Goal: Browse casually

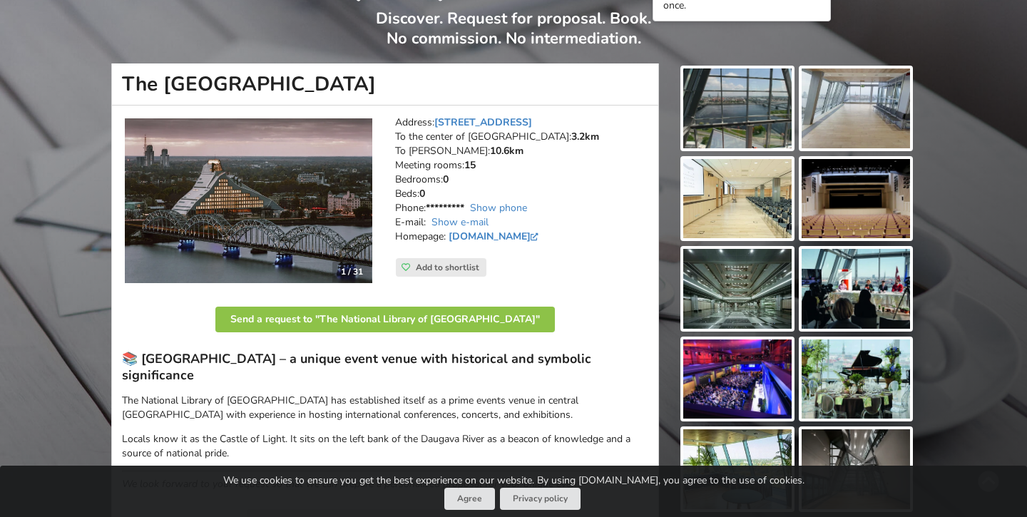
scroll to position [108, 0]
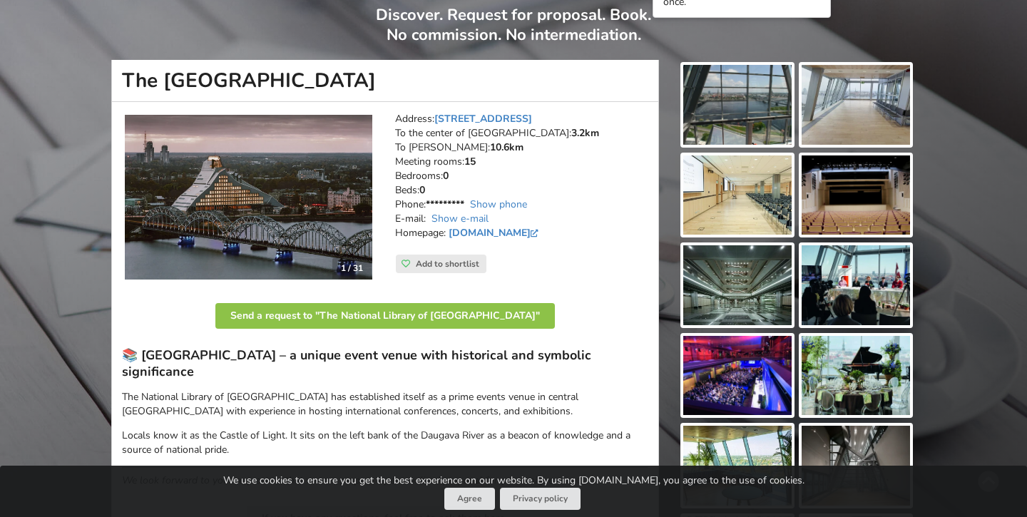
click at [727, 106] on img at bounding box center [737, 105] width 108 height 80
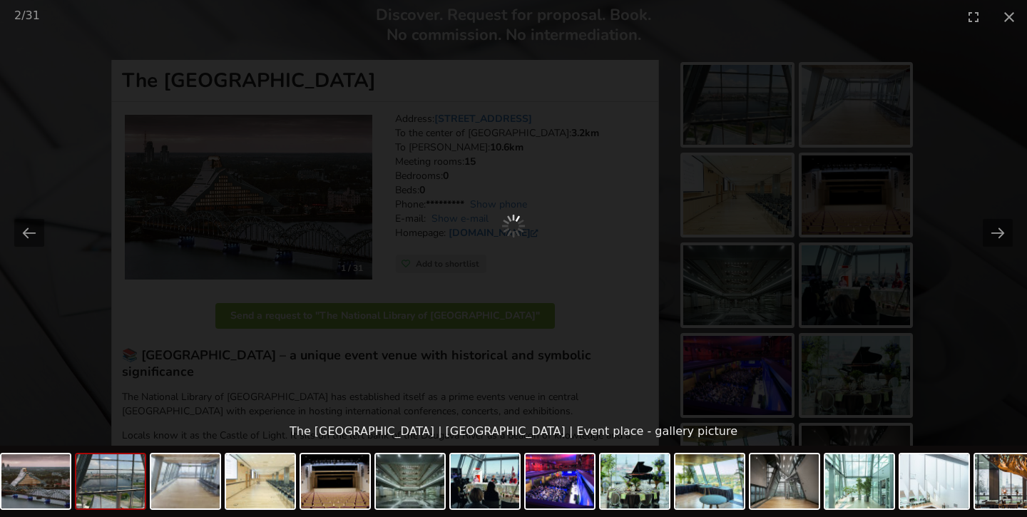
click at [831, 98] on div at bounding box center [513, 226] width 1027 height 384
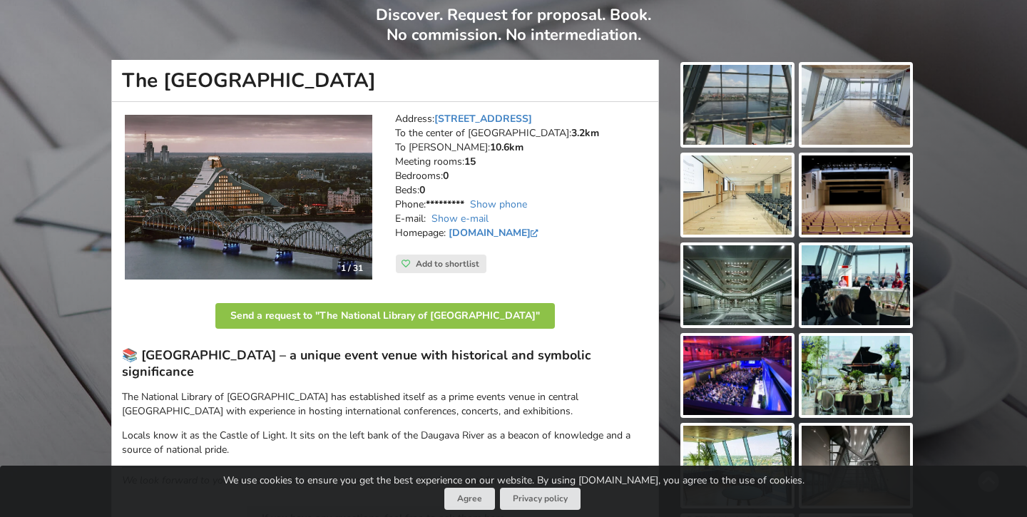
click at [840, 113] on img at bounding box center [855, 105] width 108 height 80
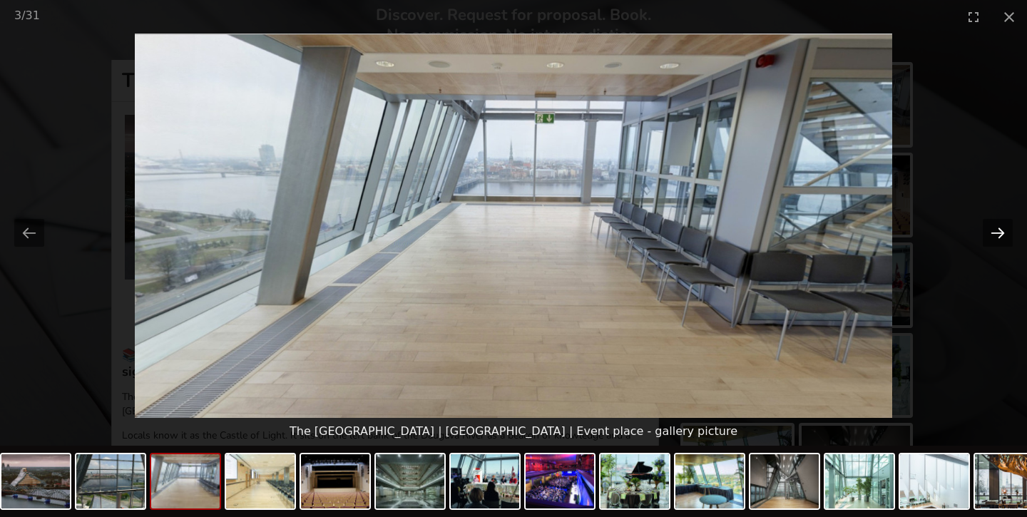
click at [988, 230] on button "Next slide" at bounding box center [997, 233] width 30 height 28
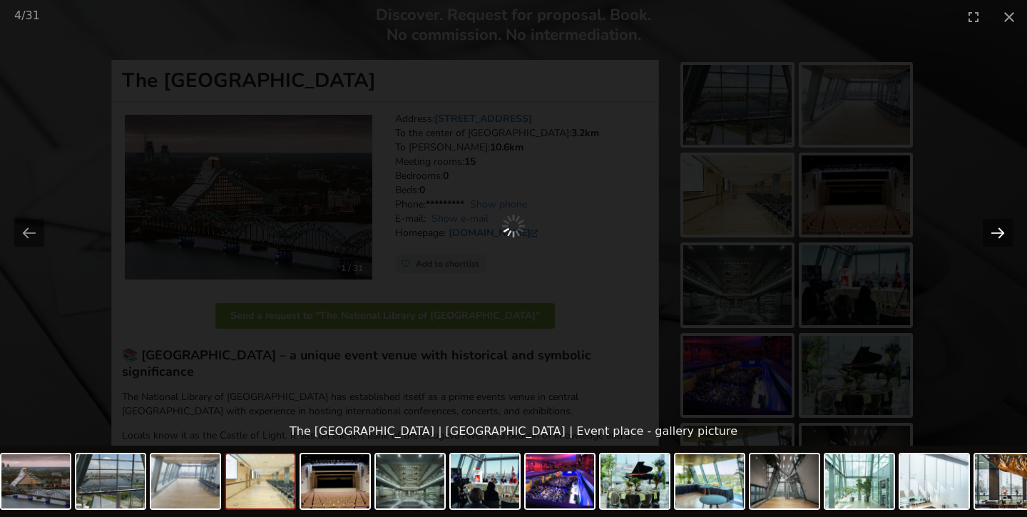
click at [988, 230] on button "Next slide" at bounding box center [997, 233] width 30 height 28
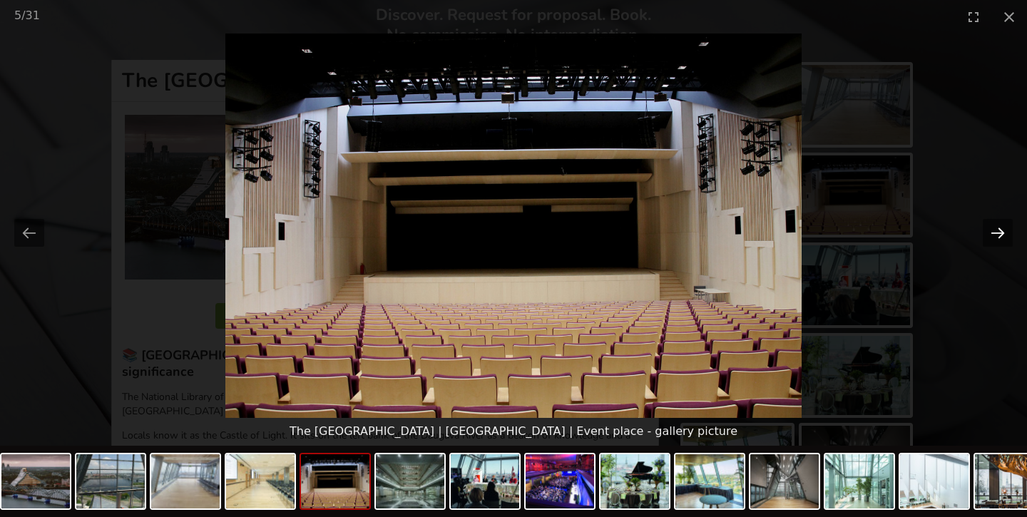
click at [988, 230] on button "Next slide" at bounding box center [997, 233] width 30 height 28
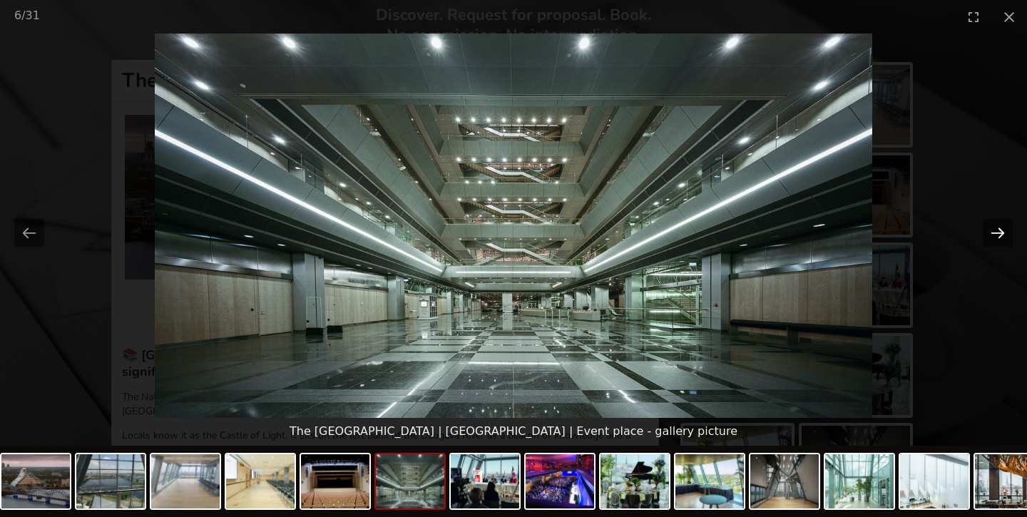
click at [988, 230] on button "Next slide" at bounding box center [997, 233] width 30 height 28
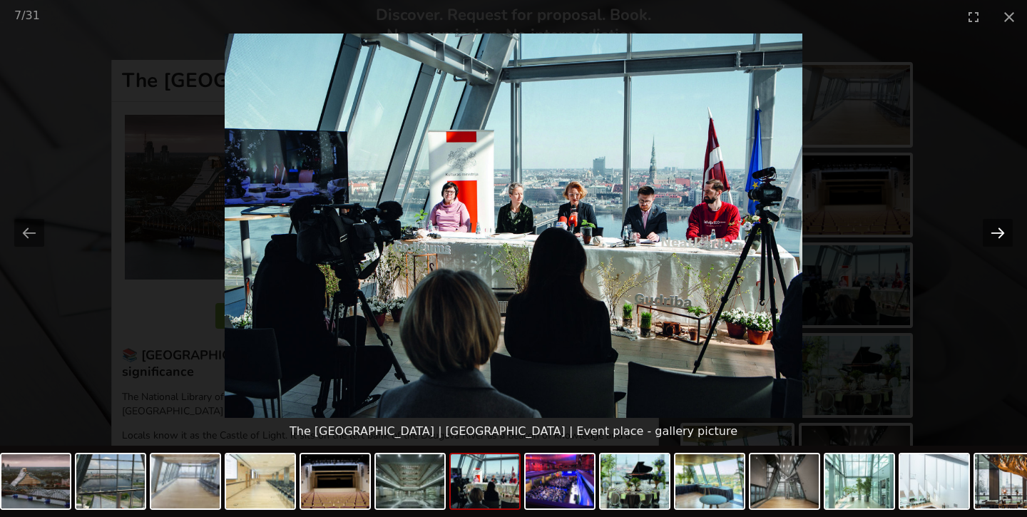
click at [988, 230] on button "Next slide" at bounding box center [997, 233] width 30 height 28
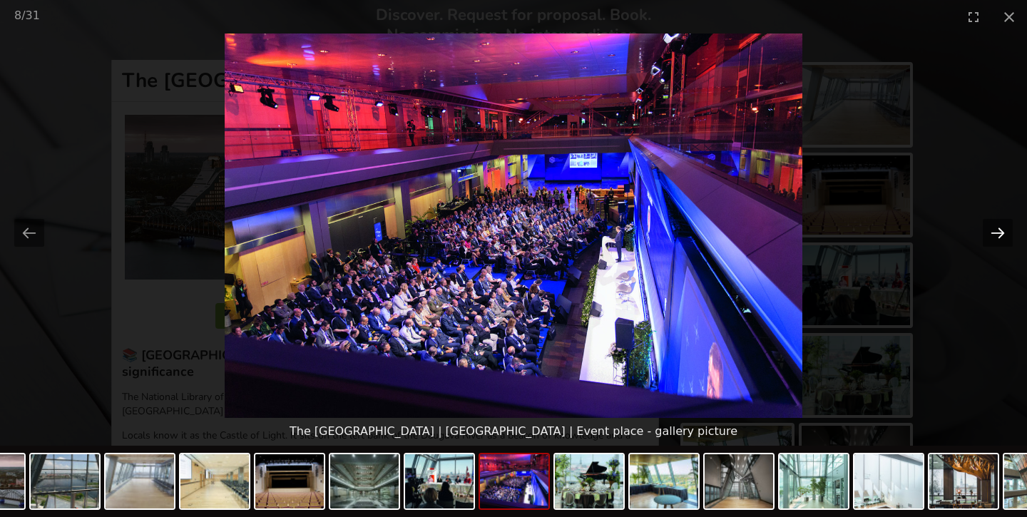
click at [988, 230] on button "Next slide" at bounding box center [997, 233] width 30 height 28
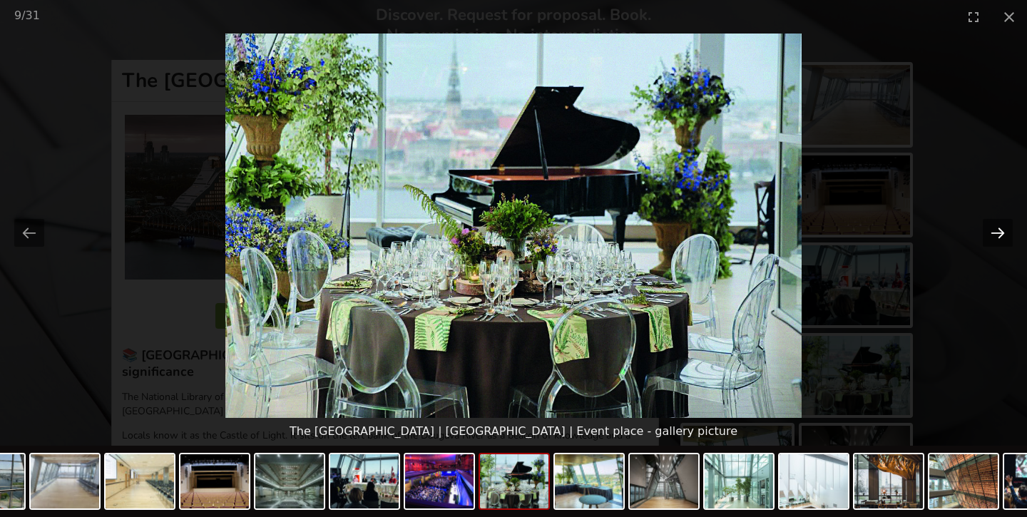
click at [988, 230] on button "Next slide" at bounding box center [997, 233] width 30 height 28
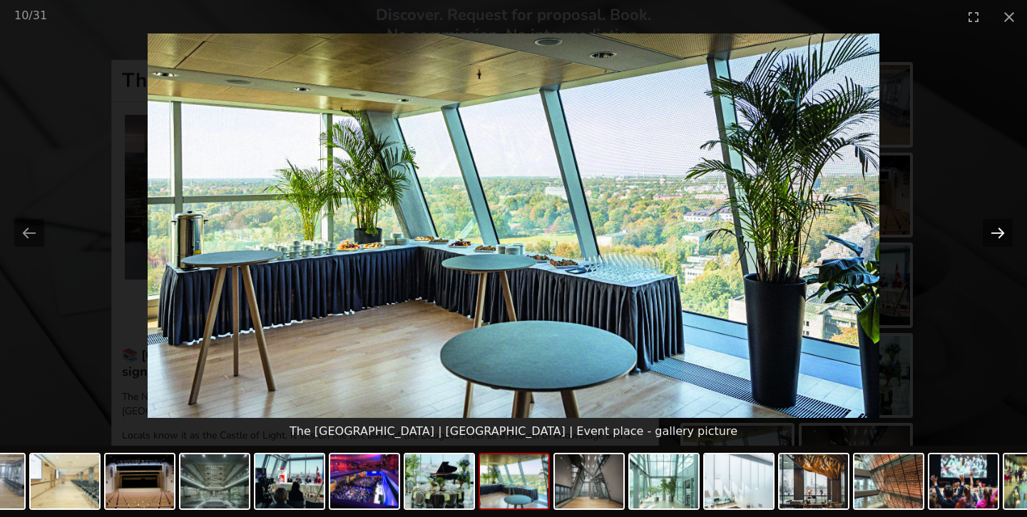
click at [988, 230] on button "Next slide" at bounding box center [997, 233] width 30 height 28
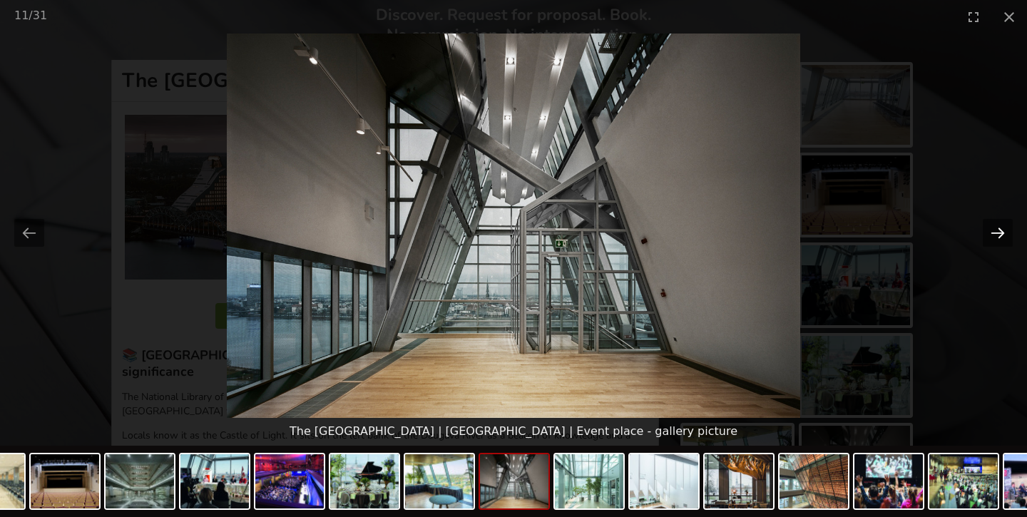
click at [988, 230] on button "Next slide" at bounding box center [997, 233] width 30 height 28
